Goal: Information Seeking & Learning: Check status

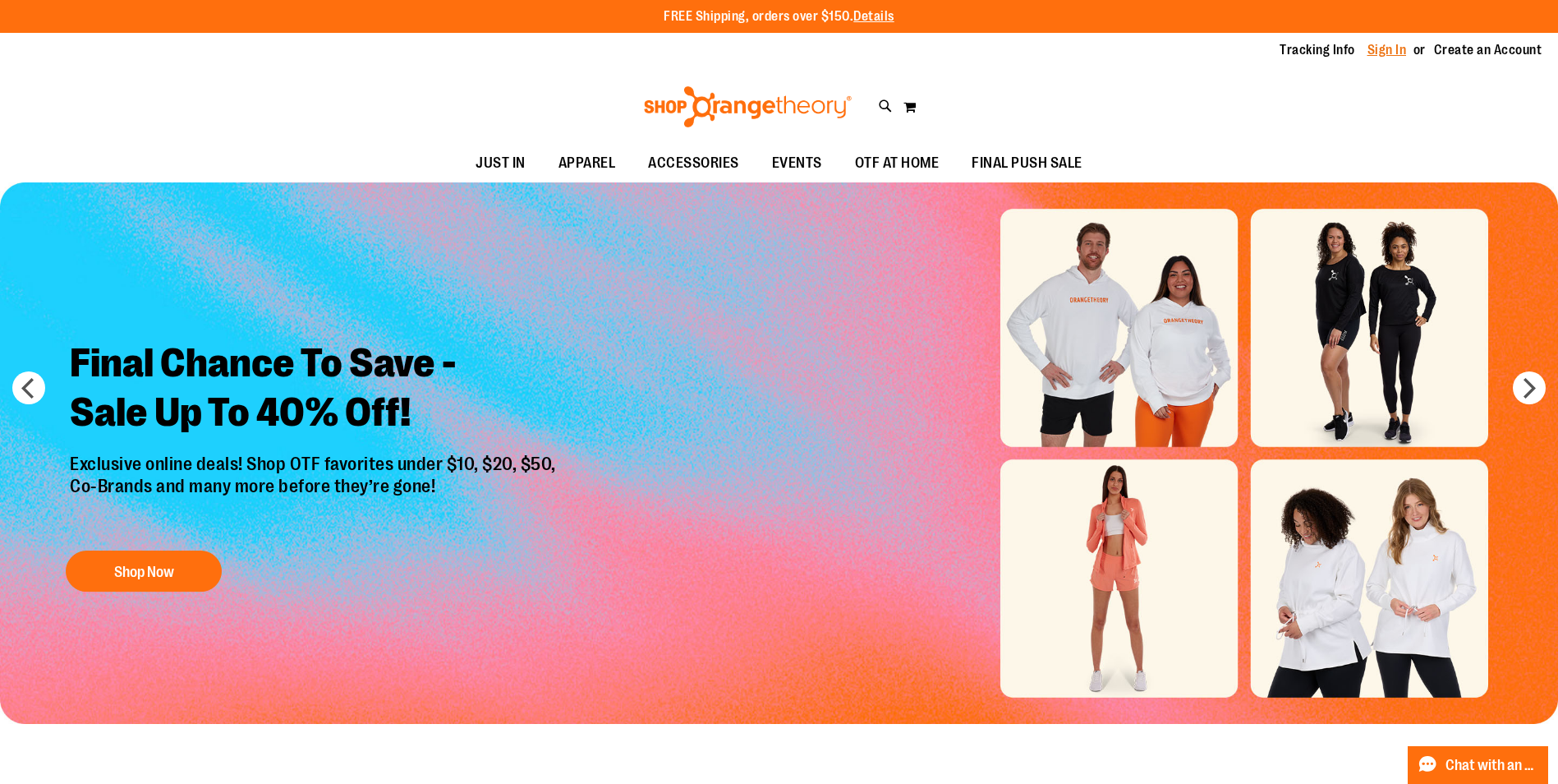
click at [1406, 44] on link "Sign In" at bounding box center [1387, 50] width 39 height 18
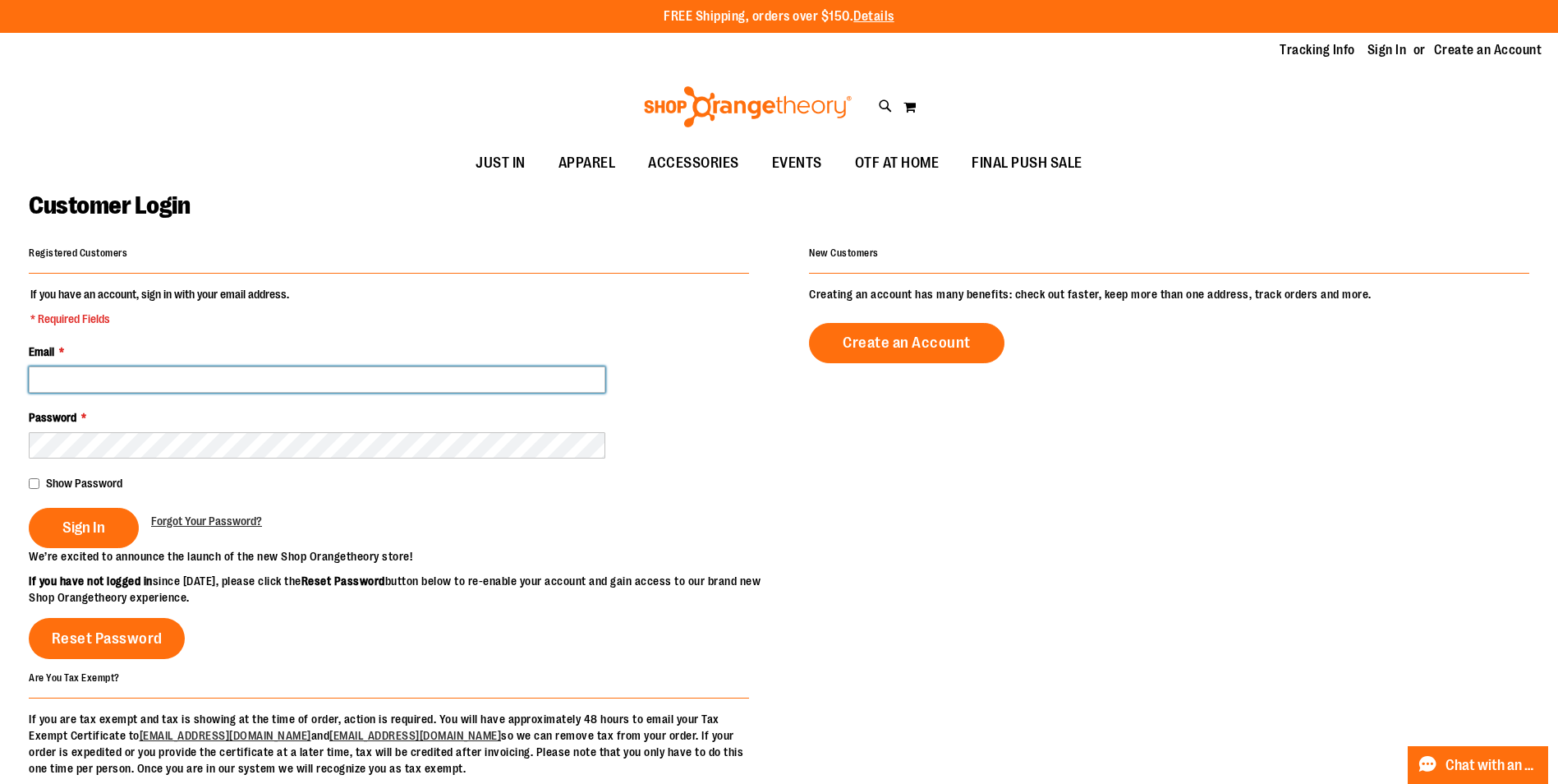
click at [434, 382] on input "Email *" at bounding box center [317, 380] width 577 height 27
type input "**********"
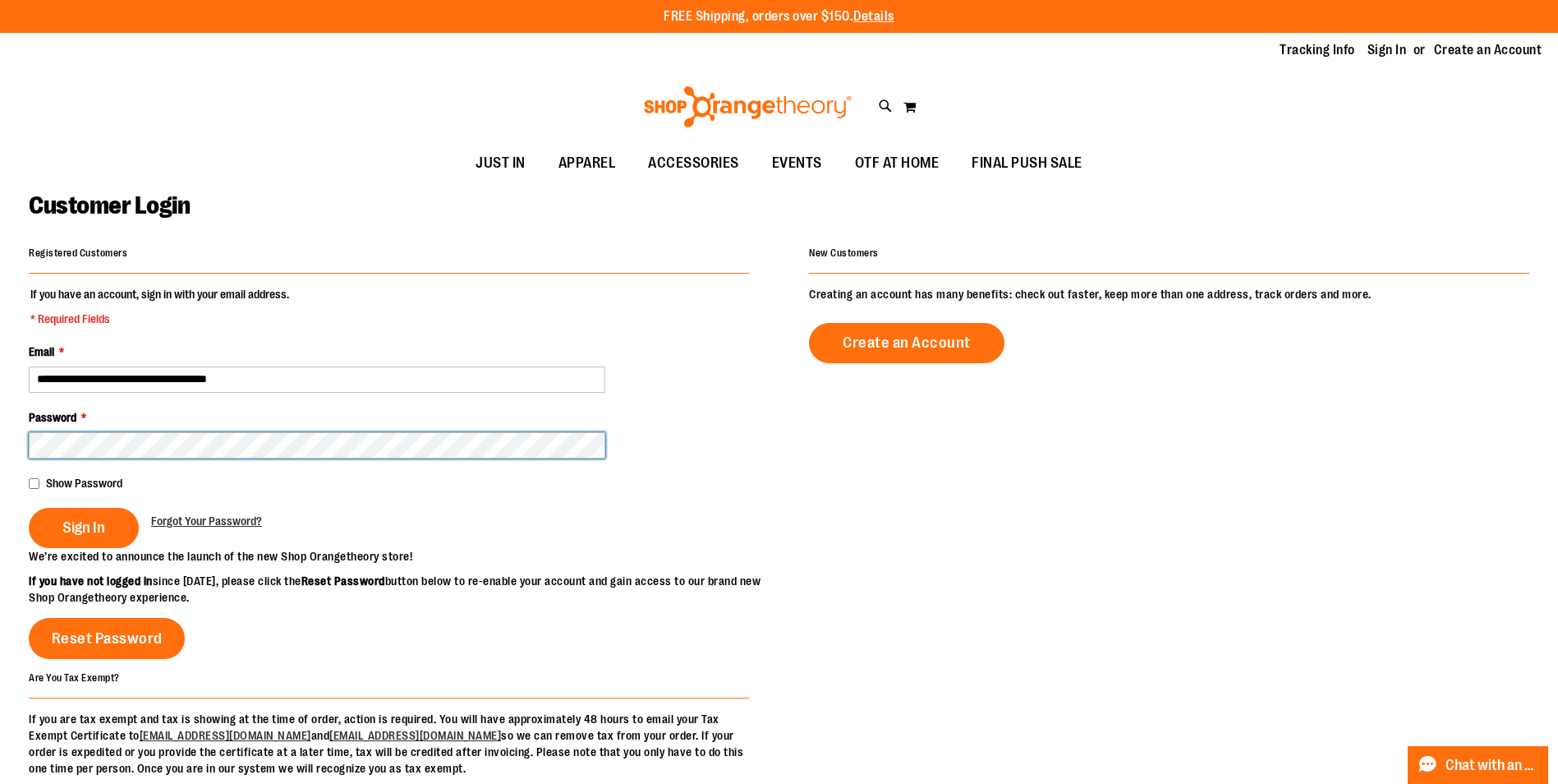
click at [29, 507] on button "Sign In" at bounding box center [84, 527] width 110 height 40
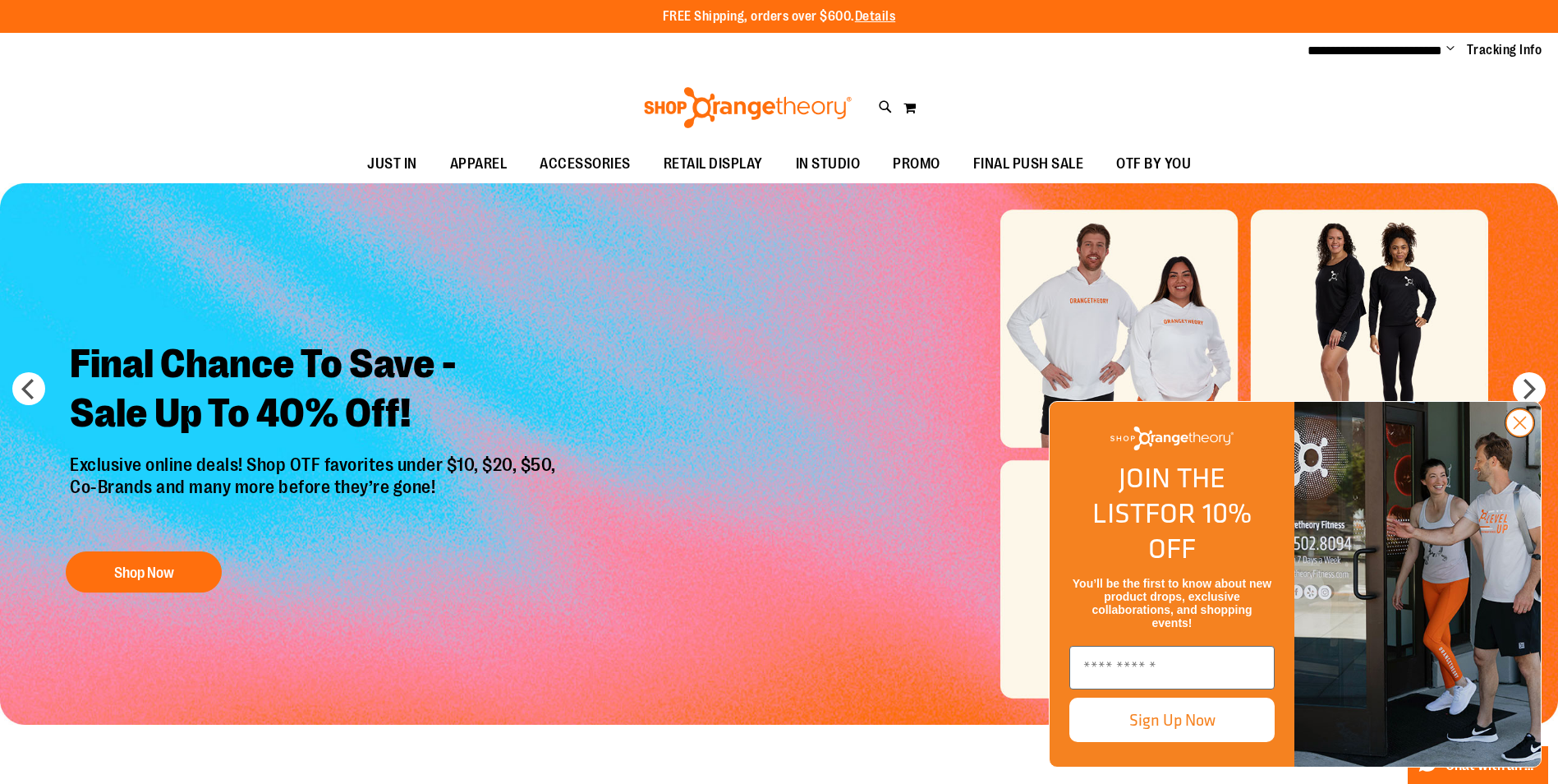
click at [1522, 437] on circle "Close dialog" at bounding box center [1520, 422] width 27 height 27
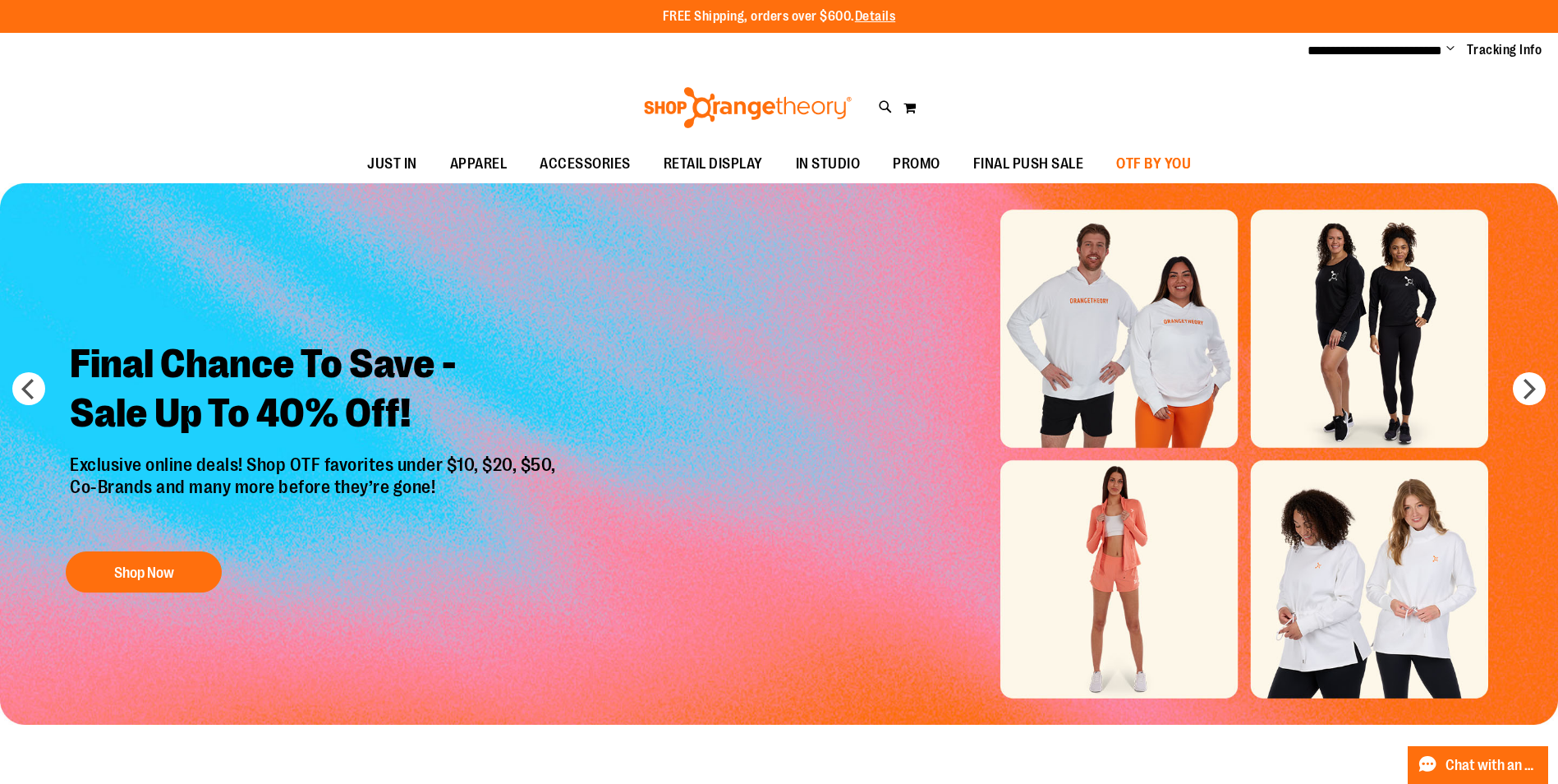
click at [1131, 169] on span "OTF BY YOU" at bounding box center [1154, 164] width 75 height 37
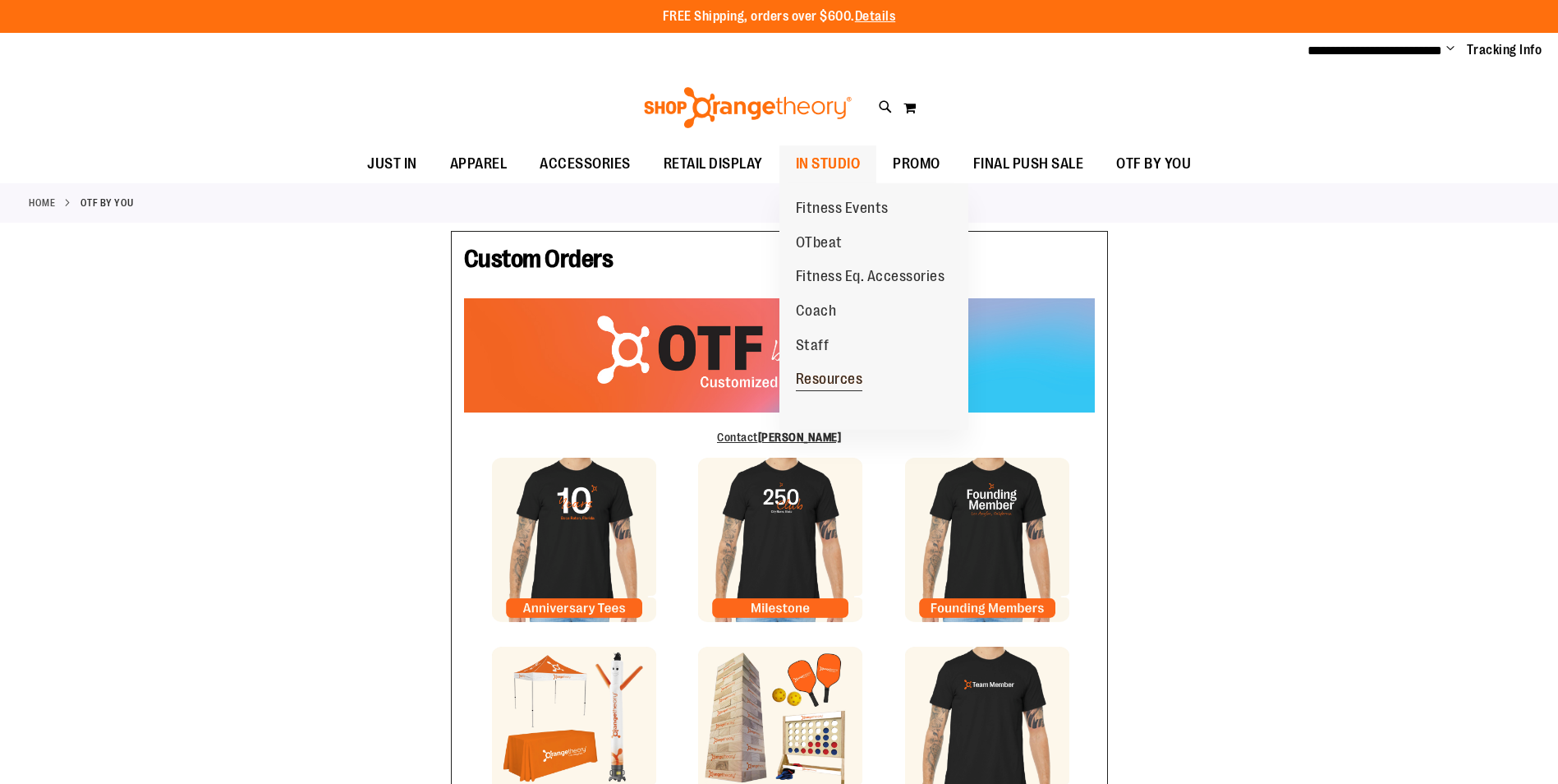
click at [831, 382] on span "Resources" at bounding box center [829, 381] width 67 height 21
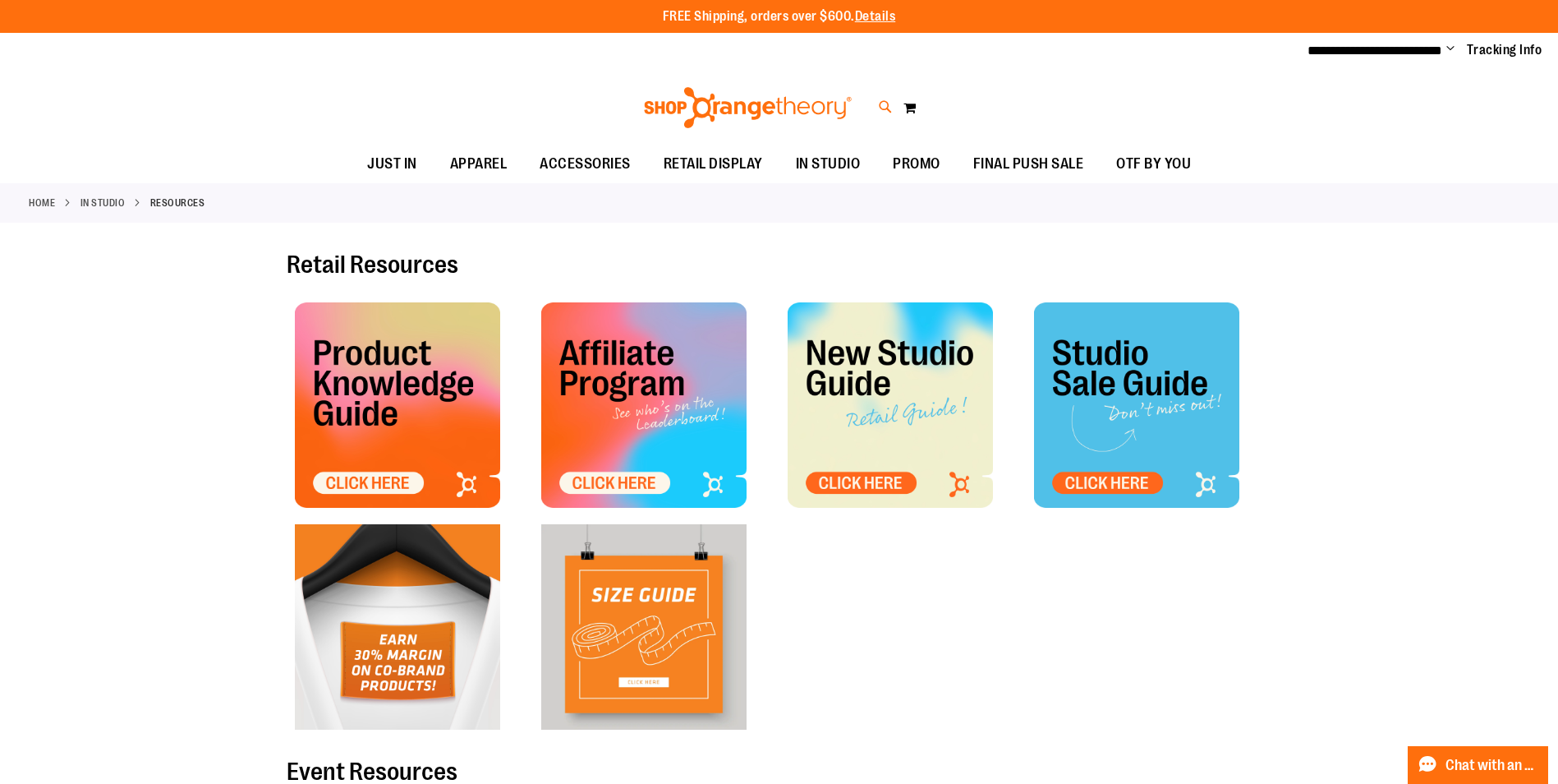
click at [880, 104] on icon at bounding box center [886, 107] width 14 height 19
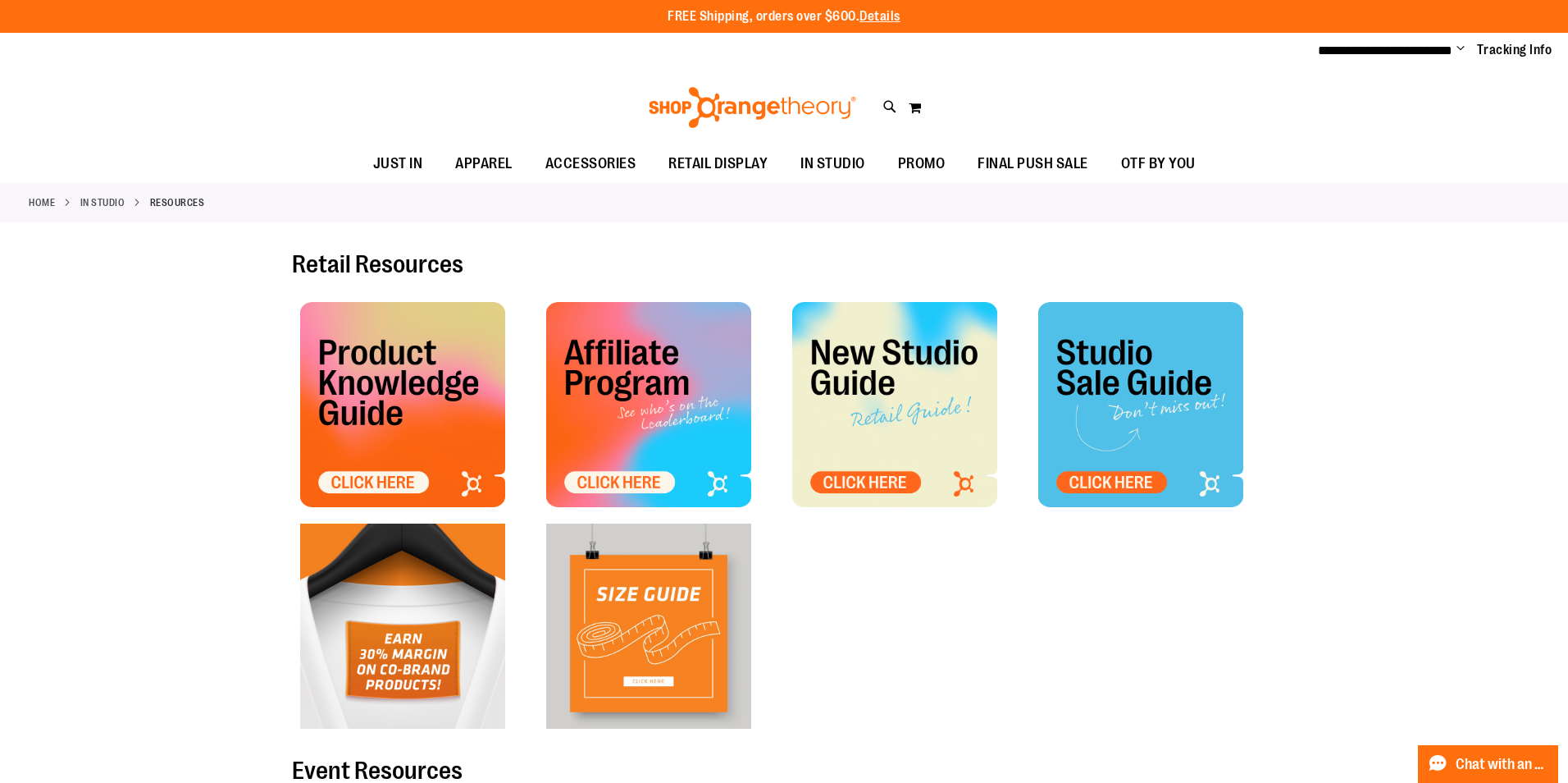
type input "******"
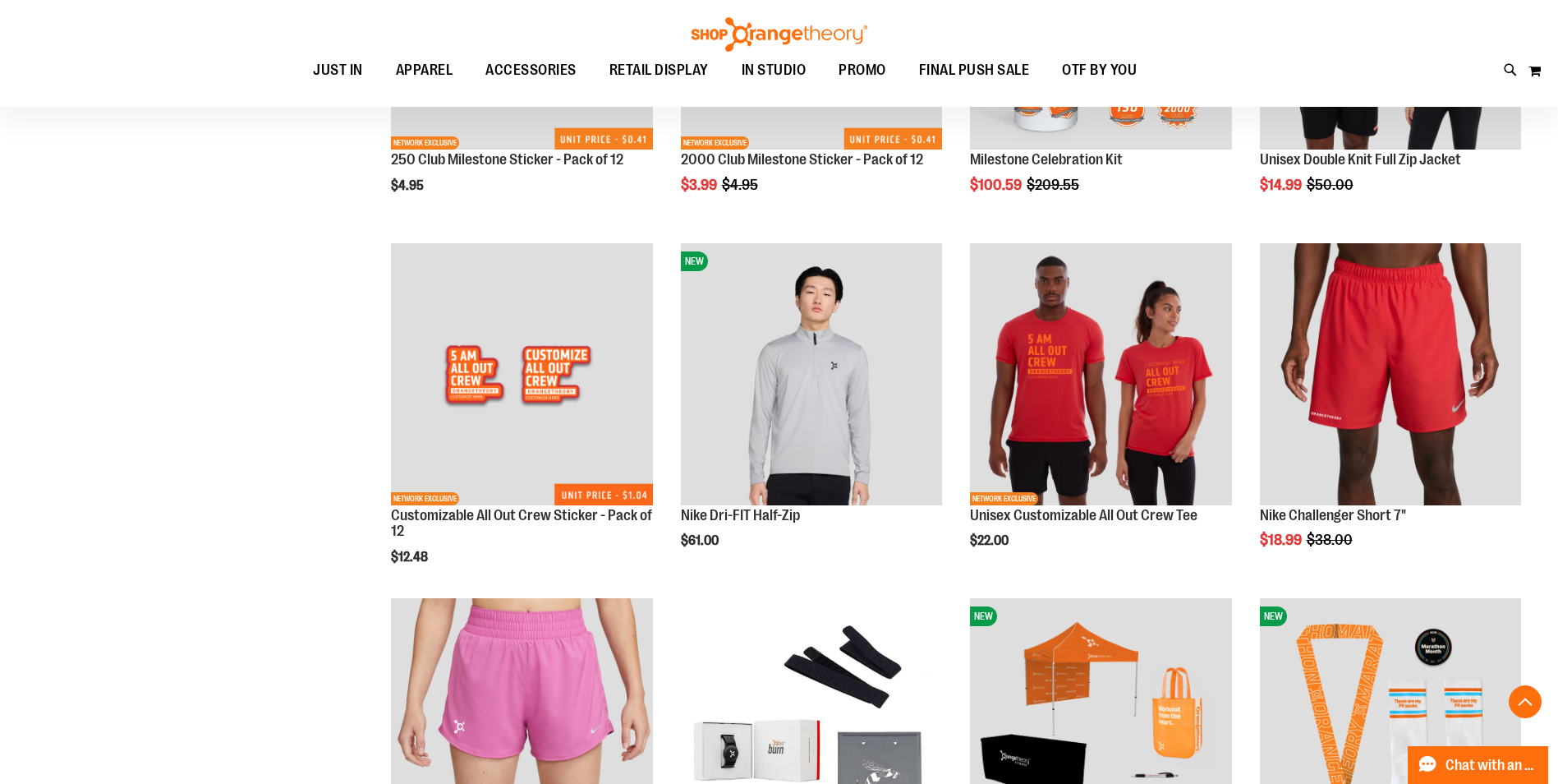
scroll to position [2464, 0]
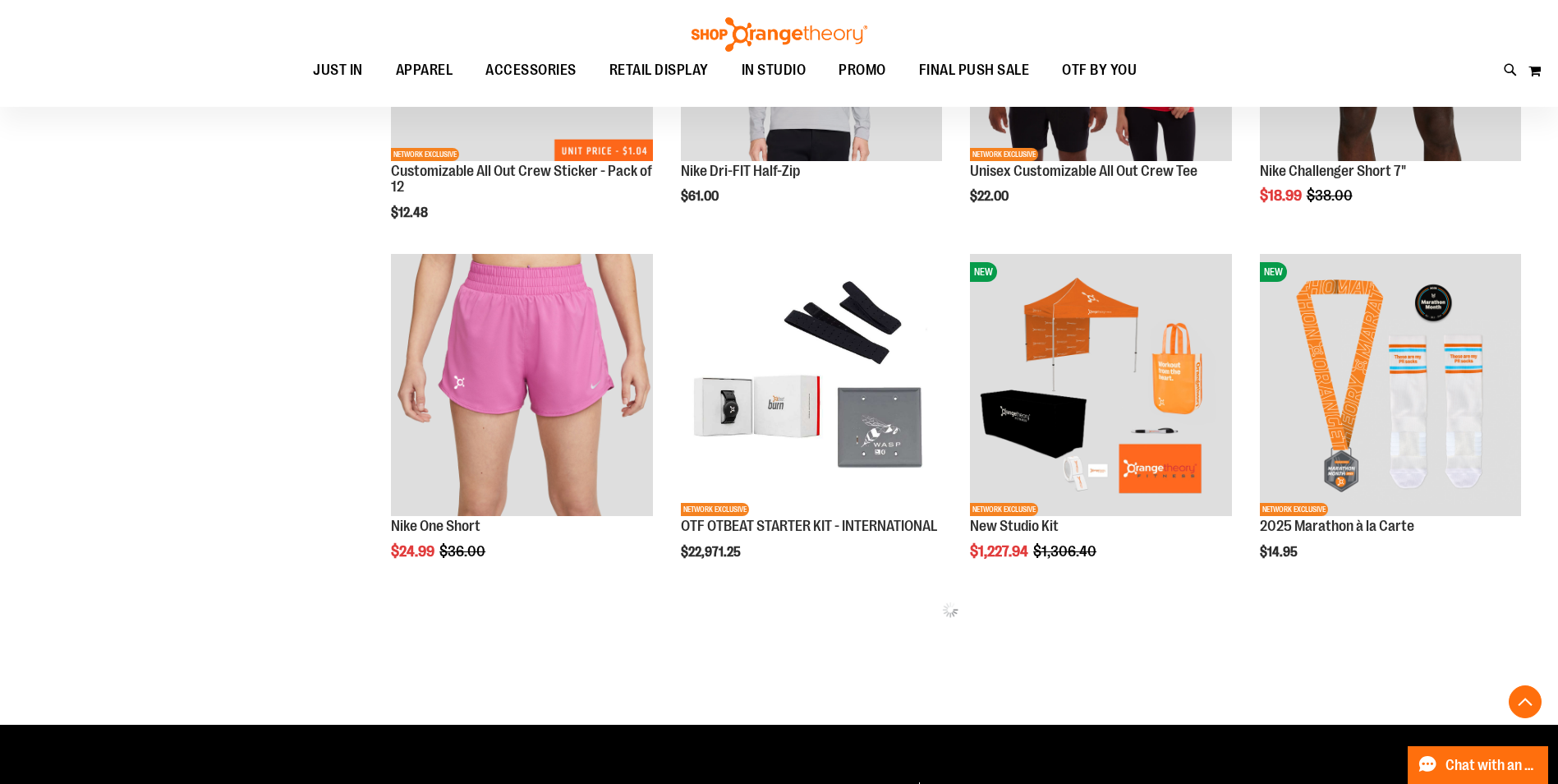
scroll to position [2874, 0]
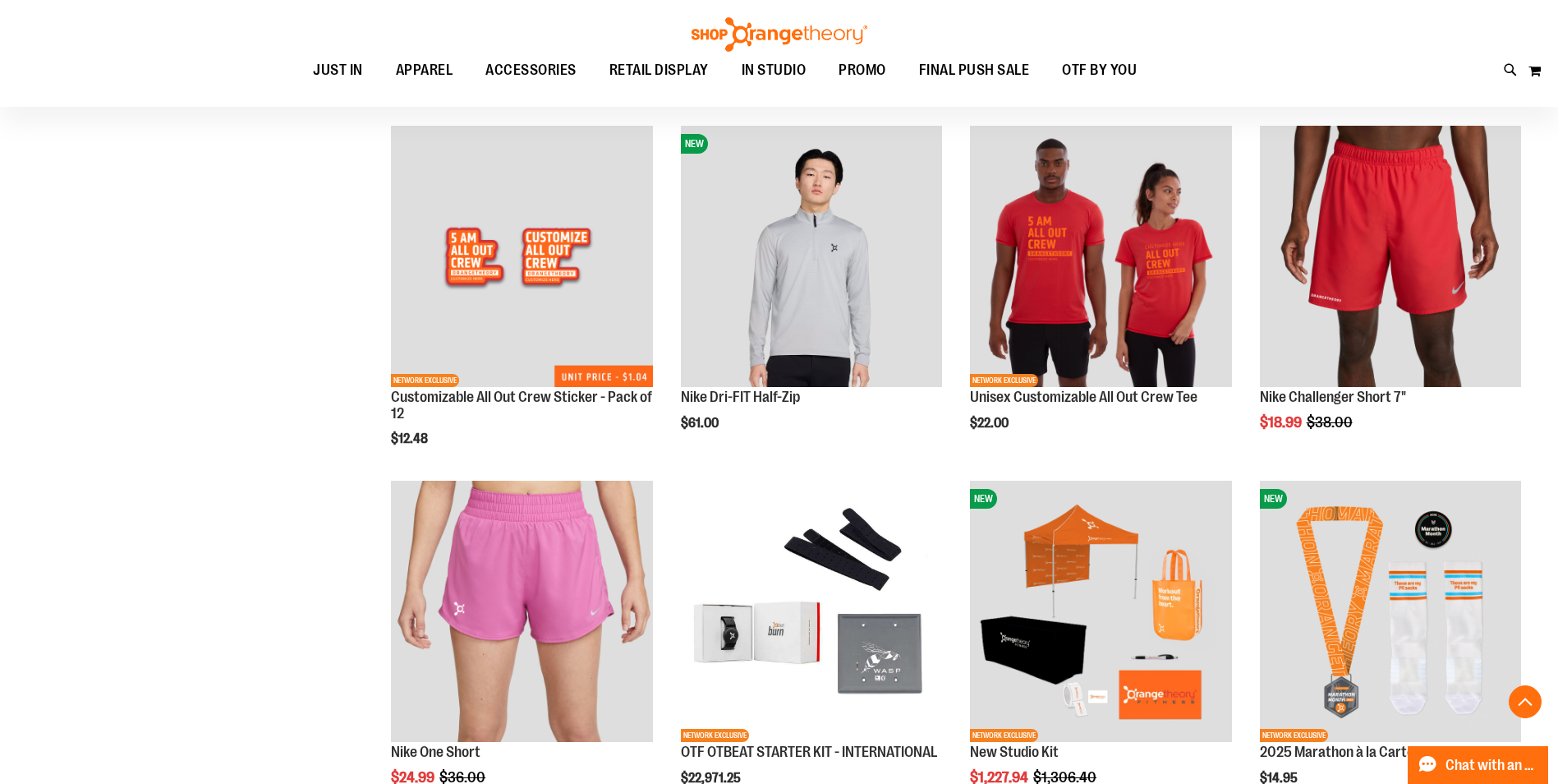
scroll to position [8413, 0]
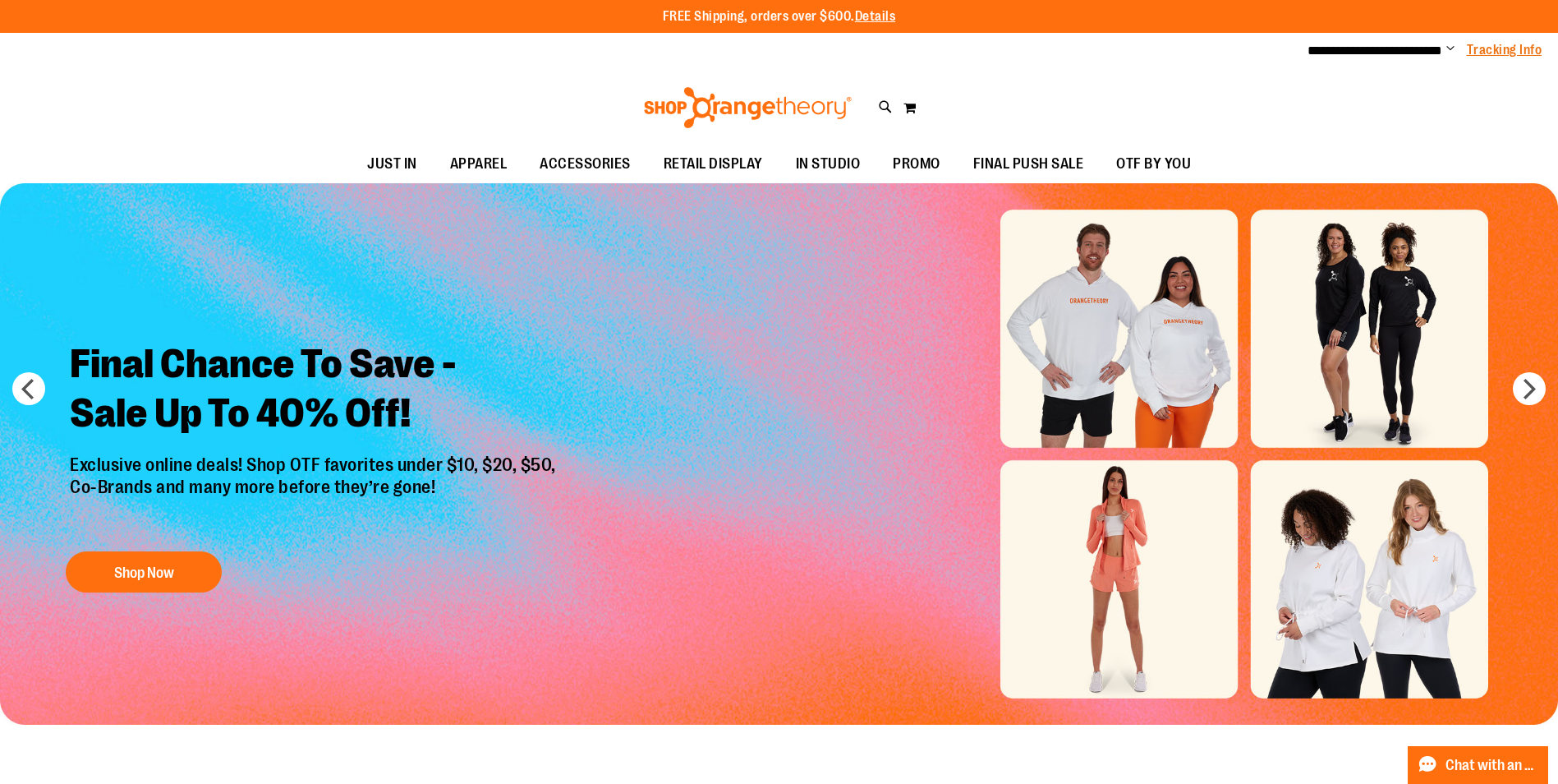
click at [1495, 52] on link "Tracking Info" at bounding box center [1505, 50] width 76 height 18
